Goal: Use online tool/utility: Use online tool/utility

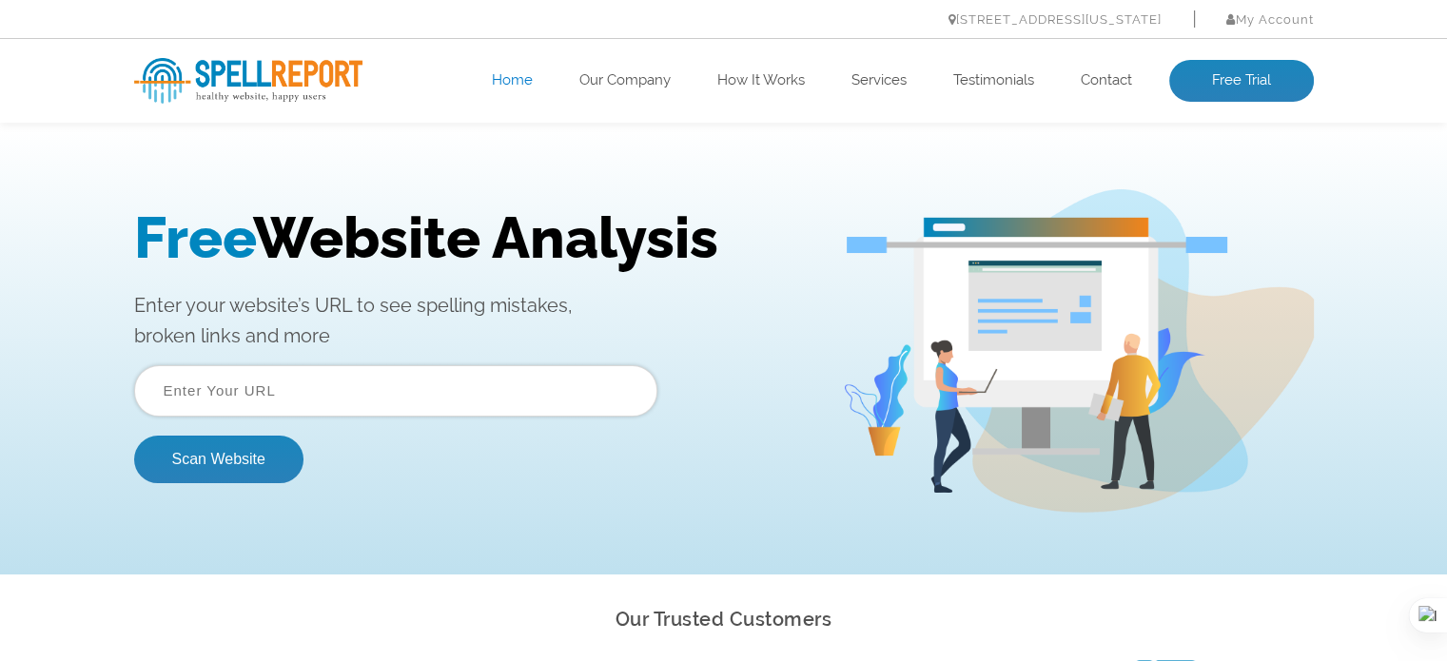
click at [280, 390] on input "text" at bounding box center [395, 390] width 523 height 51
type input "m"
type input "medvouch.com"
click at [258, 459] on button "Scan Website" at bounding box center [218, 460] width 169 height 48
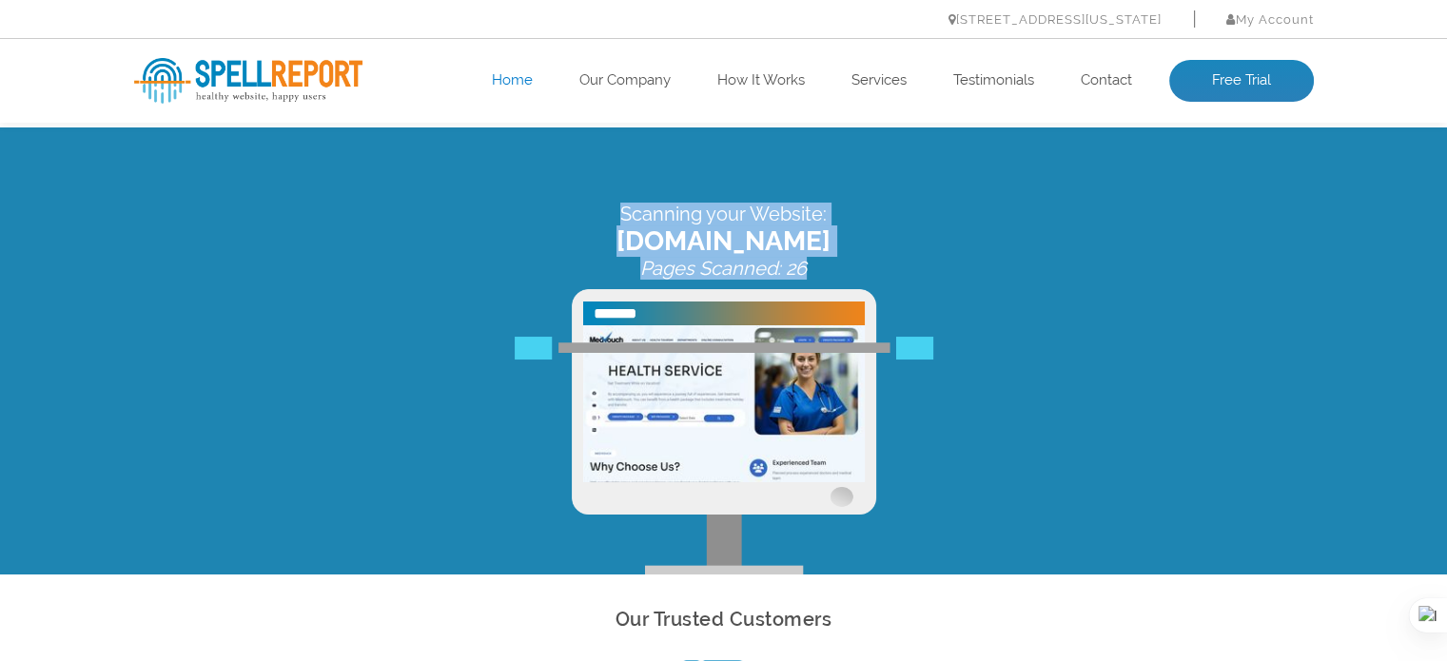
drag, startPoint x: 827, startPoint y: 272, endPoint x: 616, endPoint y: 219, distance: 217.8
click at [616, 219] on div "Scanning your Website: medvouch.com Pages Scanned: 26" at bounding box center [724, 241] width 1180 height 77
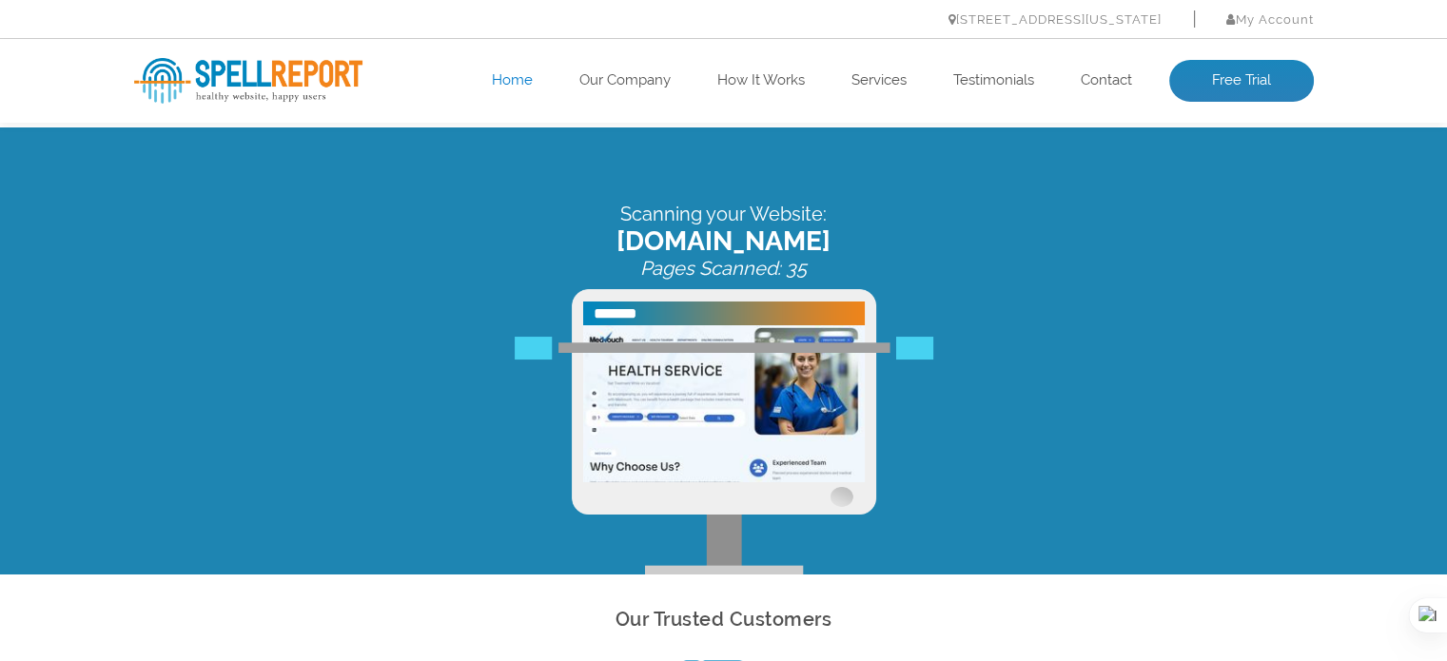
click at [603, 176] on div at bounding box center [603, 176] width 0 height 0
click at [916, 193] on div "Scanning your Website: medvouch.com Pages Scanned: 47" at bounding box center [723, 350] width 1447 height 447
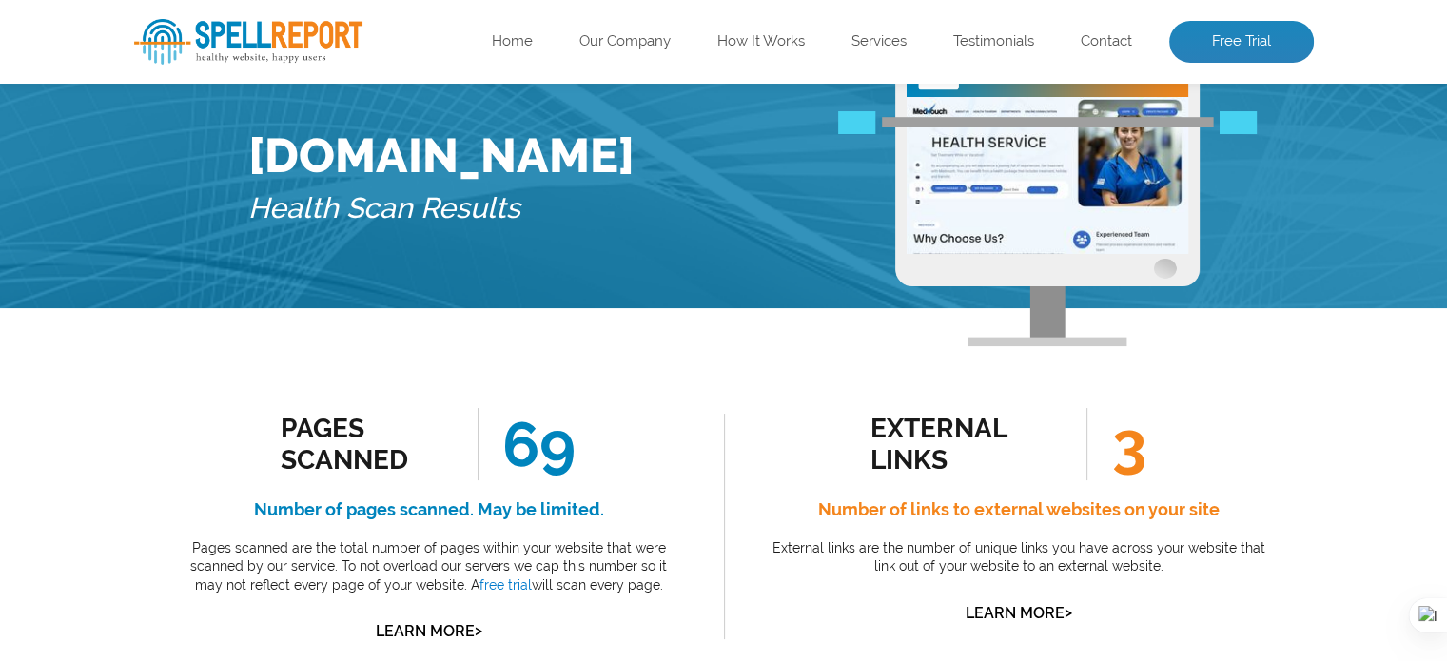
scroll to position [381, 0]
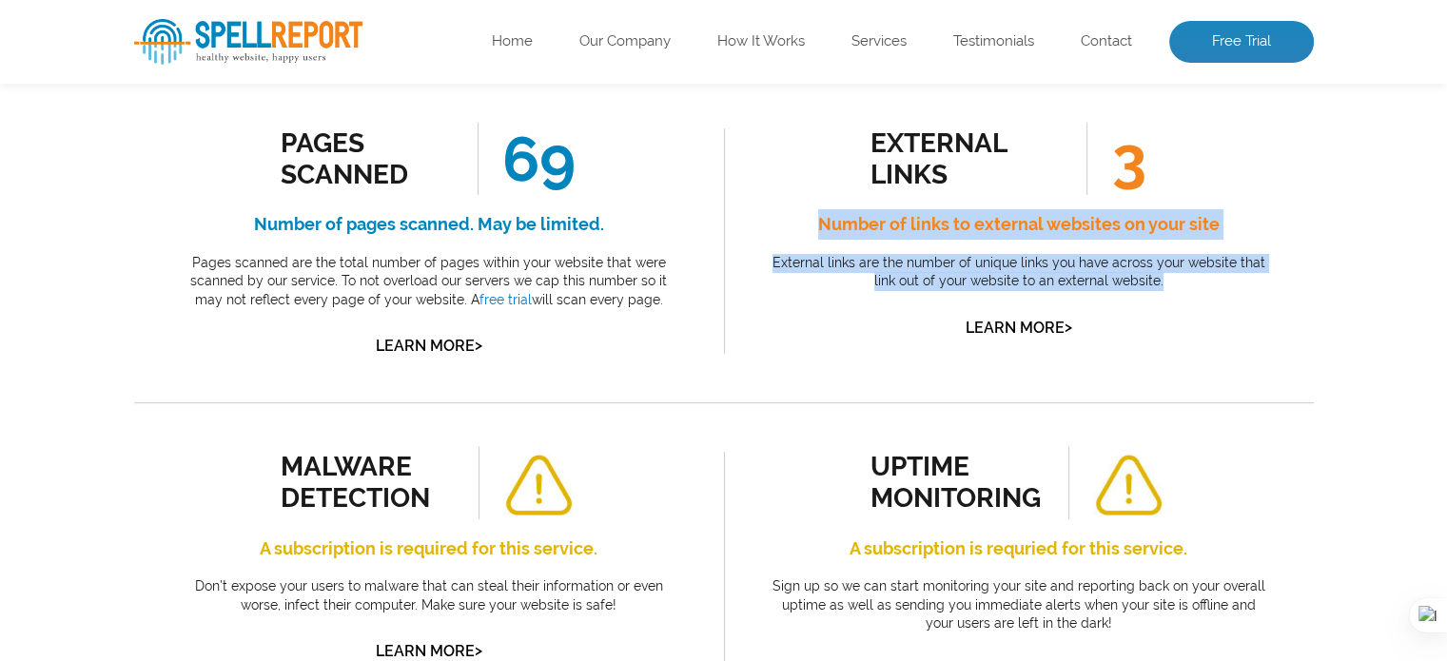
drag, startPoint x: 1176, startPoint y: 281, endPoint x: 822, endPoint y: 231, distance: 357.3
click at [822, 231] on div "external links 3 Number of links to external websites on your site External lin…" at bounding box center [1019, 232] width 504 height 218
click at [810, 187] on div at bounding box center [810, 187] width 0 height 0
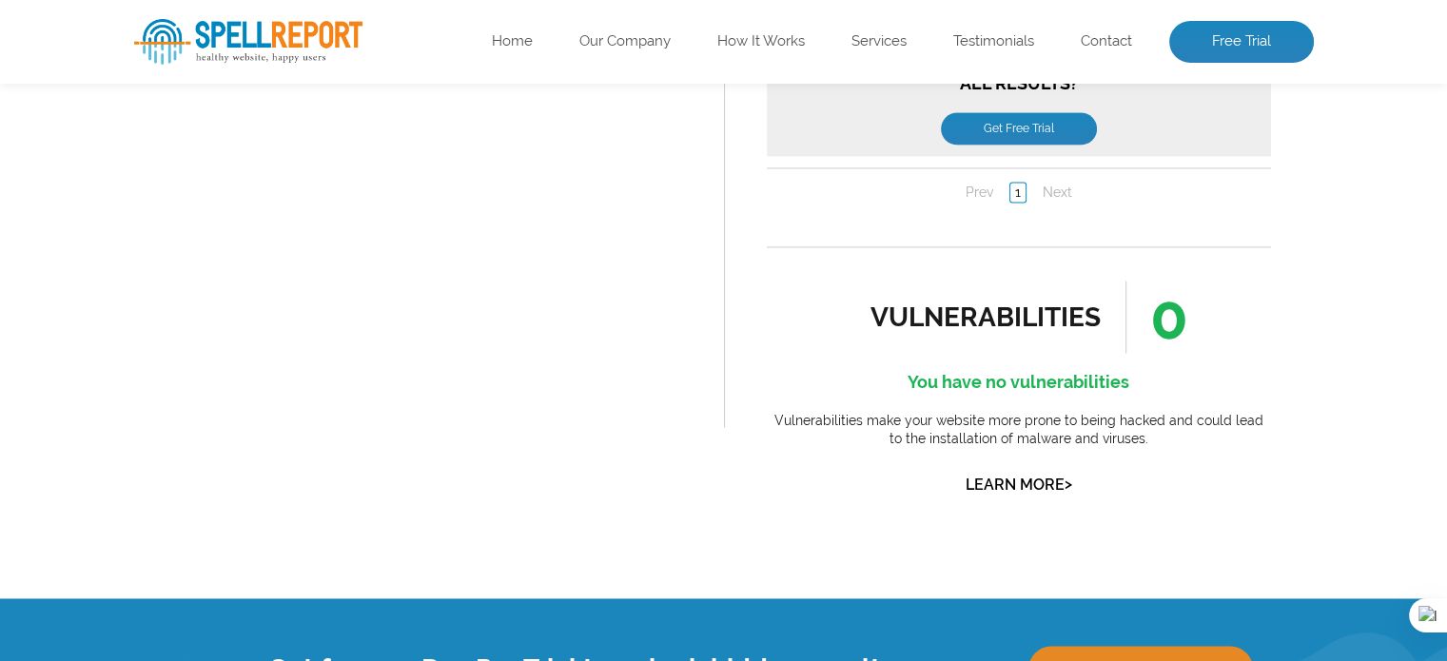
scroll to position [3154, 0]
